Goal: Task Accomplishment & Management: Use online tool/utility

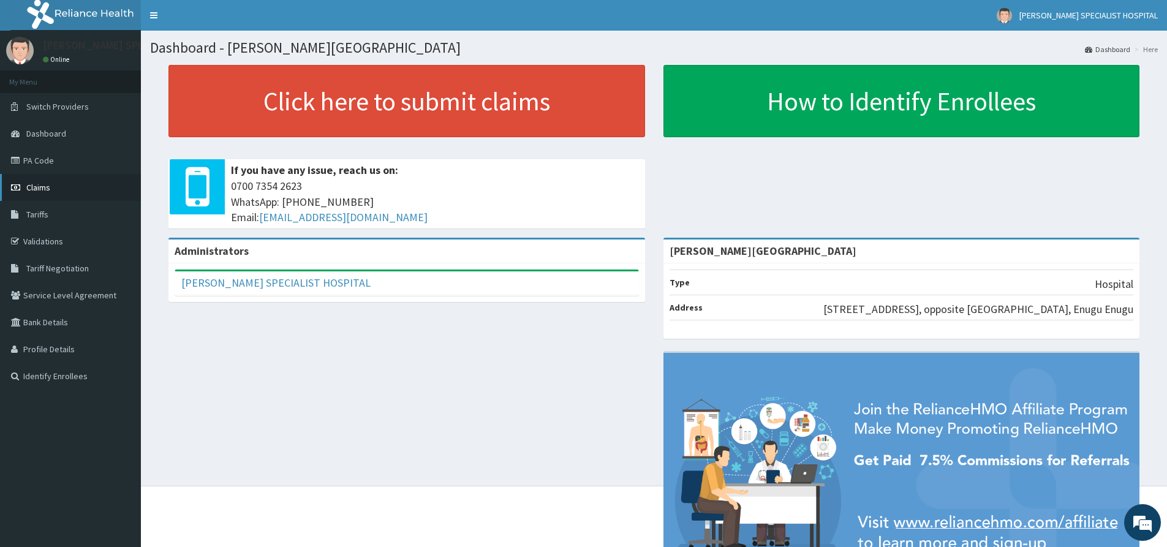
drag, startPoint x: 38, startPoint y: 182, endPoint x: 107, endPoint y: 182, distance: 68.6
click at [38, 183] on span "Claims" at bounding box center [38, 187] width 24 height 11
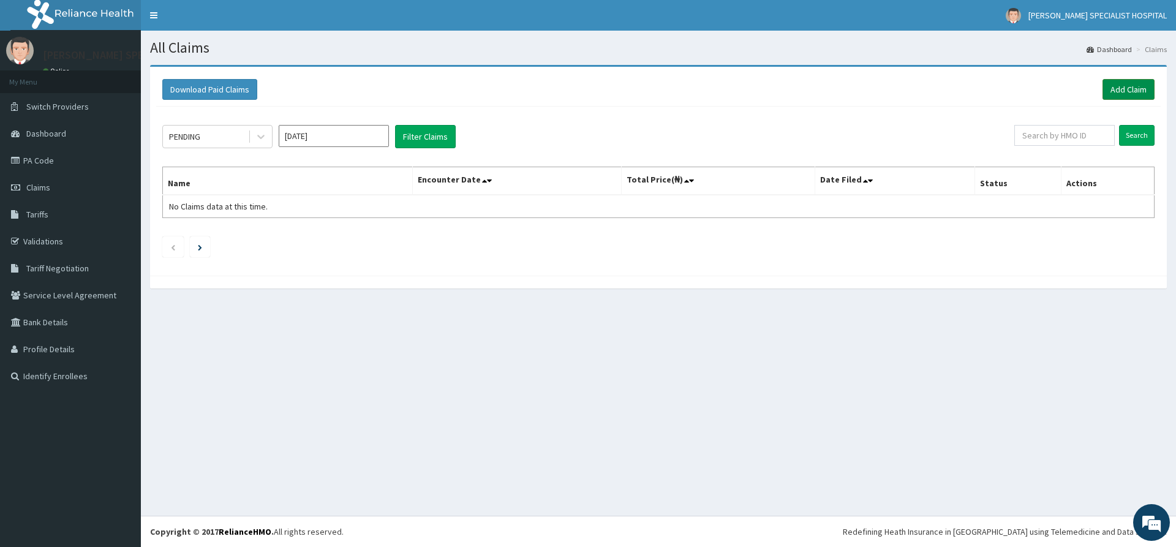
click at [1135, 92] on link "Add Claim" at bounding box center [1128, 89] width 52 height 21
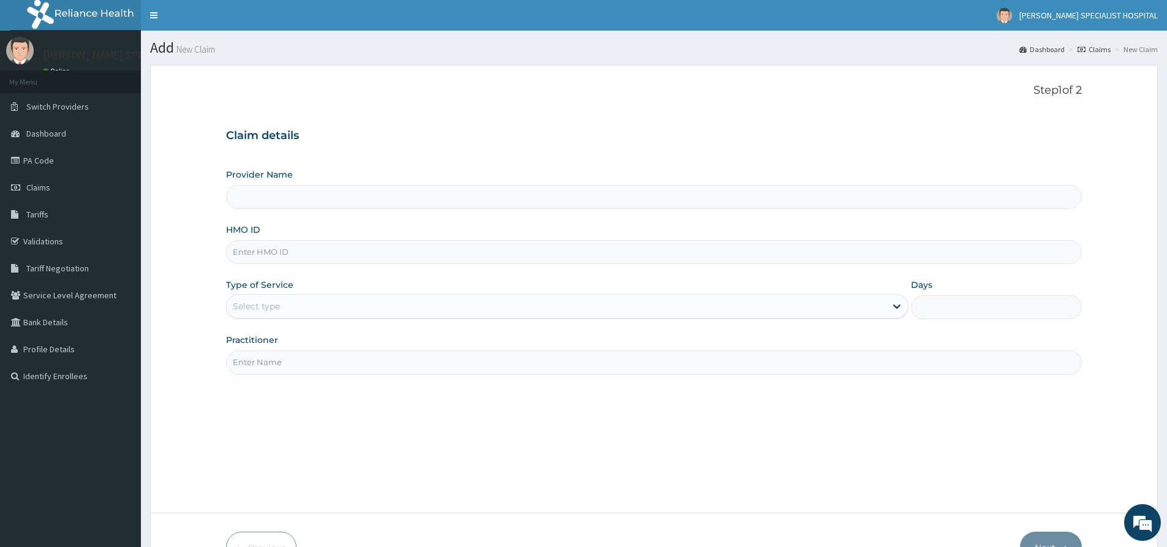
type input "Livingston Specialist Hospital"
